Goal: Obtain resource: Download file/media

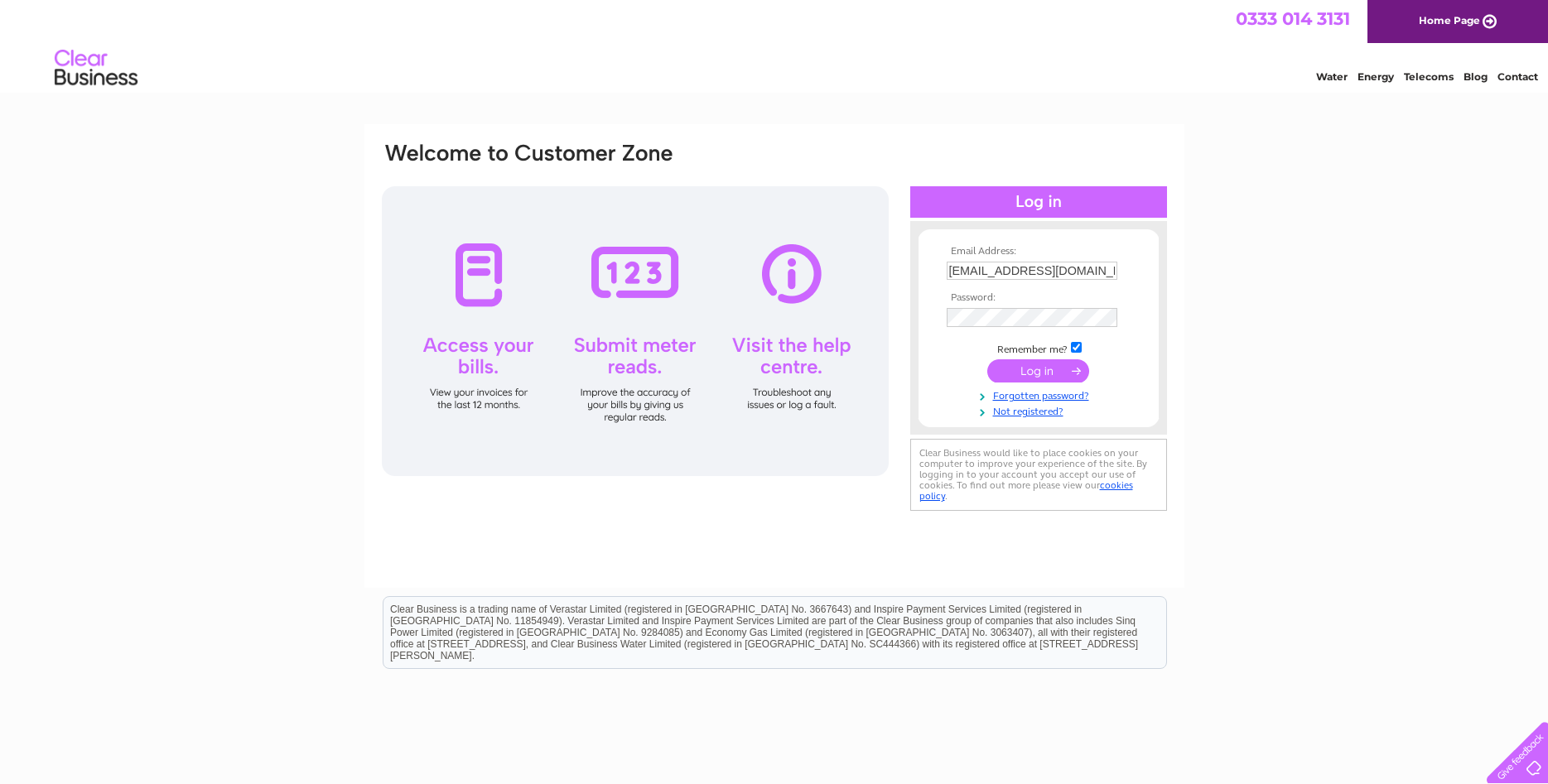
click at [1031, 376] on input "submit" at bounding box center [1038, 371] width 102 height 24
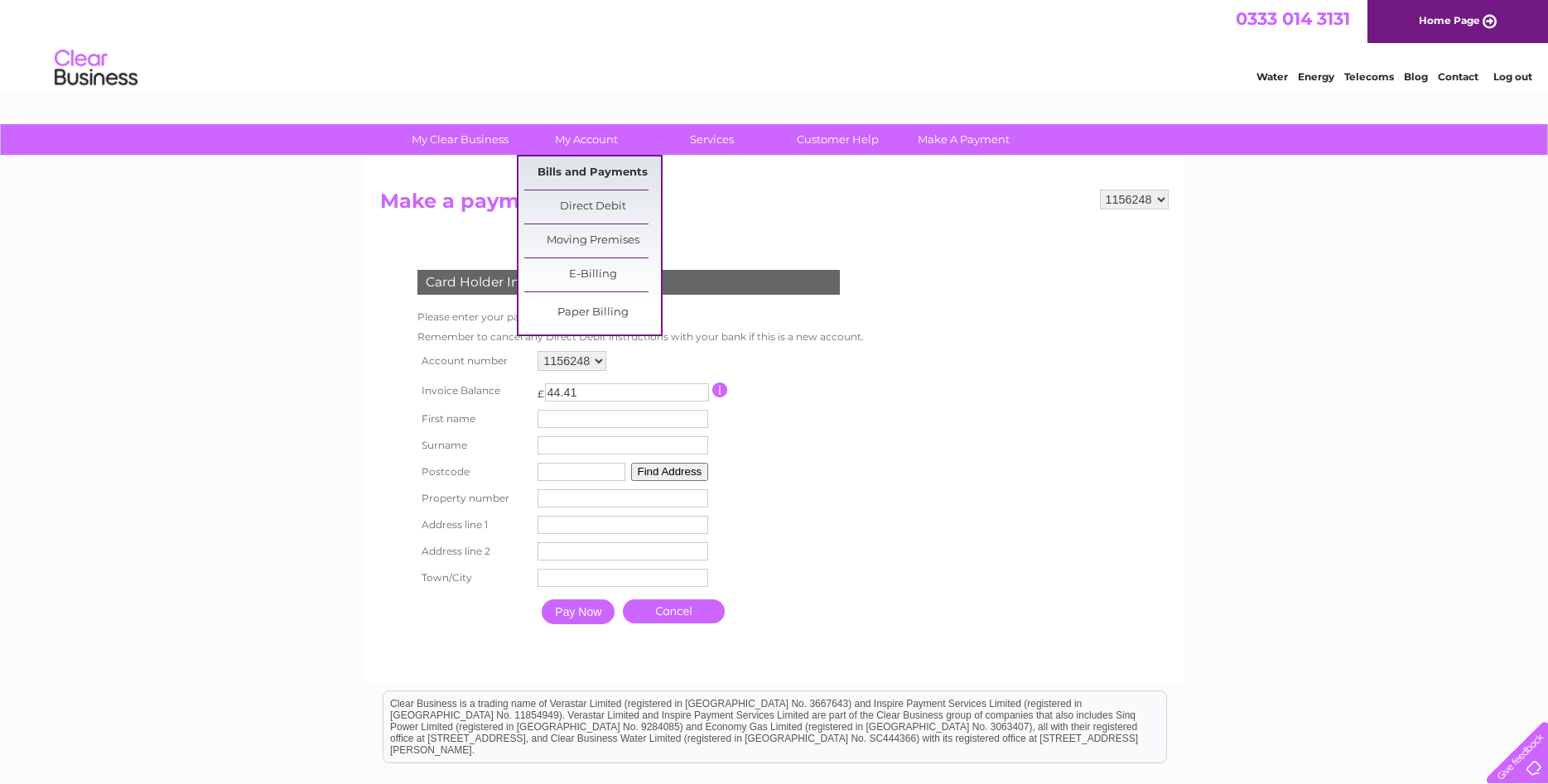
click at [591, 177] on link "Bills and Payments" at bounding box center [592, 173] width 137 height 33
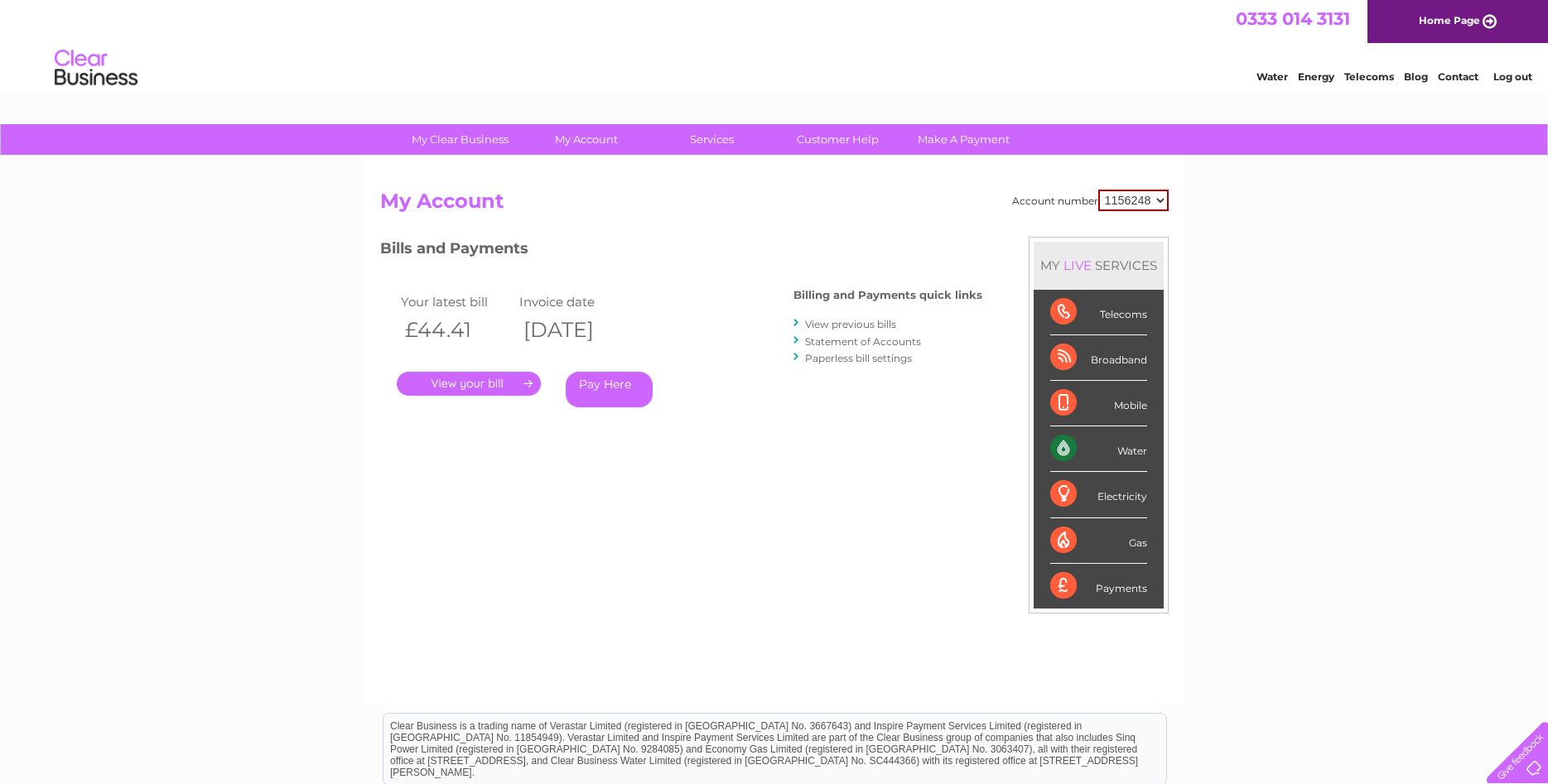
click at [488, 380] on link "." at bounding box center [468, 383] width 144 height 24
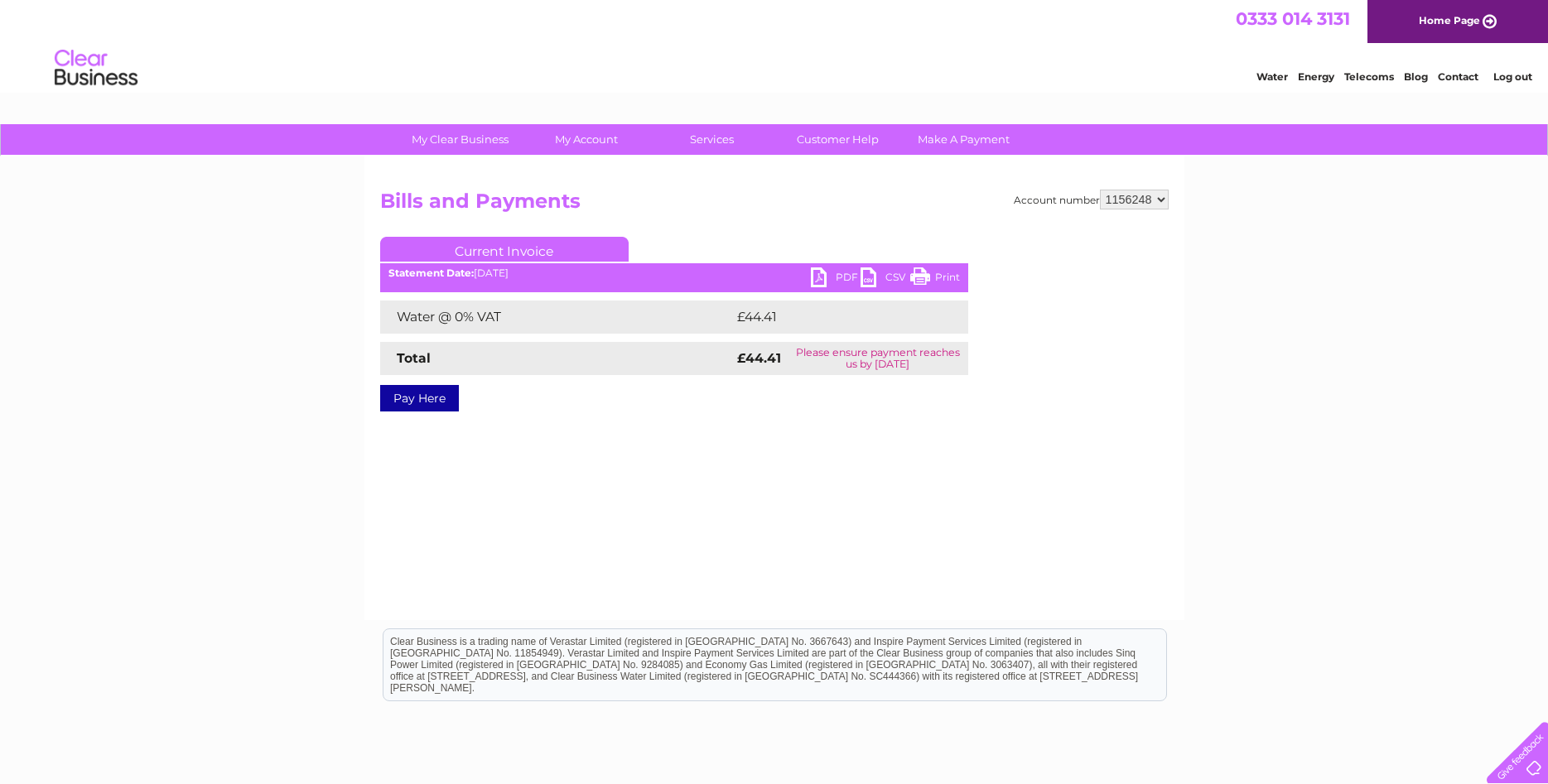
click at [823, 280] on link "PDF" at bounding box center [835, 278] width 50 height 24
